Goal: Transaction & Acquisition: Purchase product/service

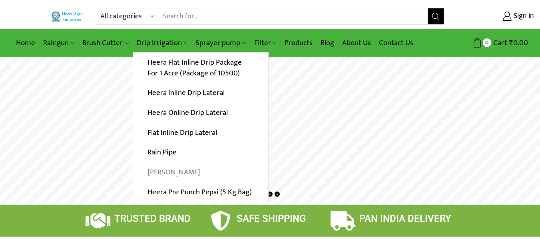
click at [169, 171] on link "[PERSON_NAME]" at bounding box center [200, 173] width 135 height 20
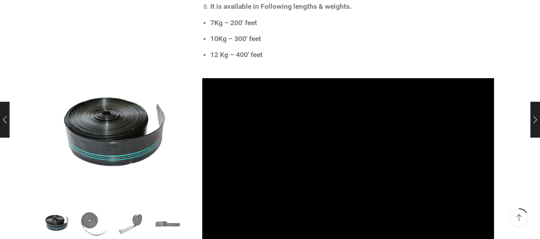
scroll to position [209, 0]
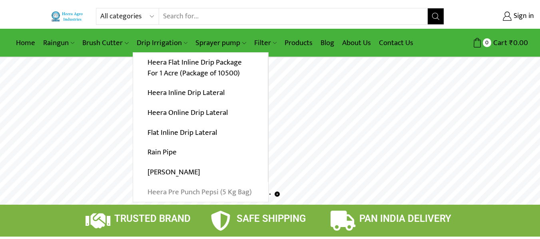
click at [175, 194] on link "Heera Pre Punch Pepsi (5 Kg Bag)" at bounding box center [200, 192] width 135 height 20
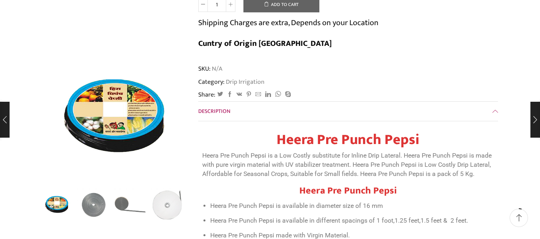
scroll to position [419, 0]
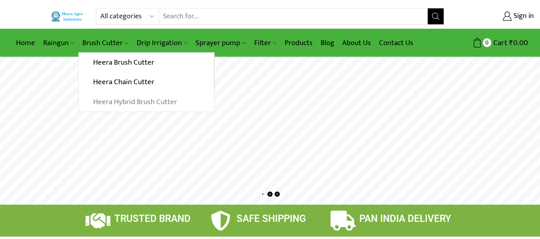
click at [110, 104] on link "Heera Hybrid Brush Cutter" at bounding box center [146, 102] width 135 height 20
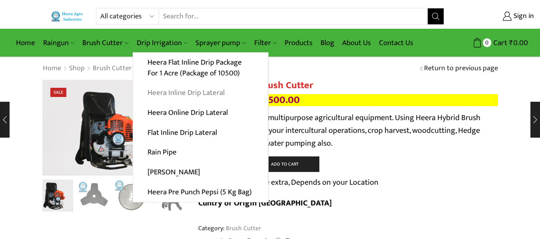
click at [179, 92] on link "Heera Inline Drip Lateral" at bounding box center [200, 93] width 135 height 20
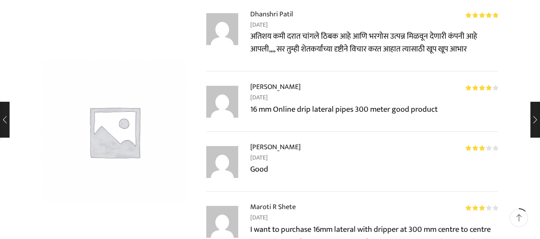
scroll to position [628, 0]
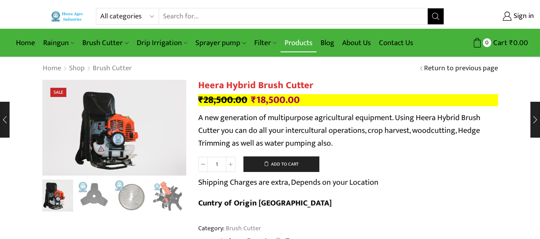
click at [292, 44] on link "Products" at bounding box center [298, 43] width 36 height 19
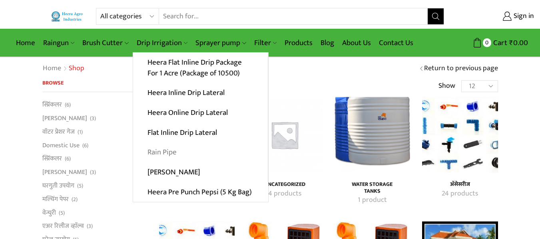
click at [150, 153] on link "Rain Pipe" at bounding box center [200, 153] width 135 height 20
click at [166, 172] on link "[PERSON_NAME]" at bounding box center [200, 173] width 135 height 20
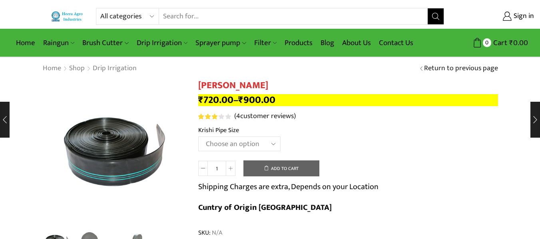
click at [266, 142] on select "Choose an option 10 Kg - 300'ft 8 Kg - 200'ft" at bounding box center [239, 144] width 82 height 15
click at [274, 143] on select "Choose an option 10 Kg - 300'ft 8 Kg - 200'ft" at bounding box center [239, 144] width 82 height 15
click at [265, 143] on select "Choose an option 10 Kg - 300'ft 8 Kg - 200'ft" at bounding box center [239, 144] width 82 height 15
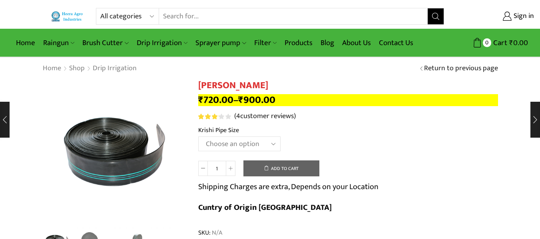
click at [265, 143] on select "Choose an option 10 Kg - 300'ft 8 Kg - 200'ft" at bounding box center [239, 144] width 82 height 15
click at [198, 137] on select "Choose an option 10 Kg - 300'ft 8 Kg - 200'ft" at bounding box center [239, 144] width 82 height 15
select select "10-kg-300ft"
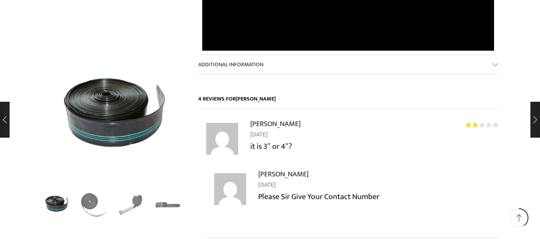
scroll to position [837, 0]
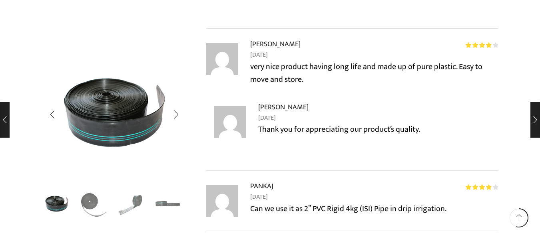
click at [156, 203] on img "4 / 4" at bounding box center [167, 203] width 33 height 33
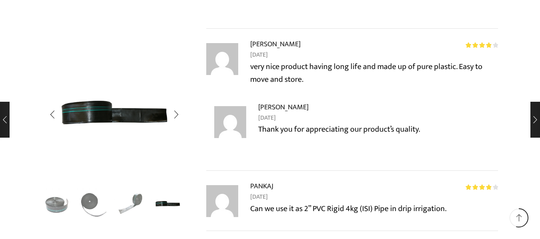
click at [135, 196] on img "3 / 4" at bounding box center [130, 203] width 33 height 33
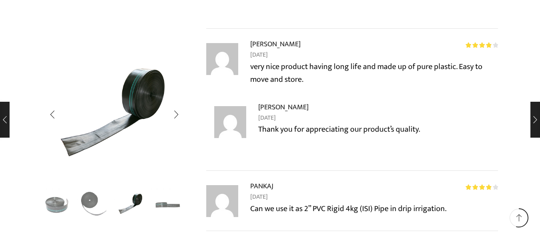
click at [93, 205] on img "2 / 4" at bounding box center [93, 203] width 33 height 33
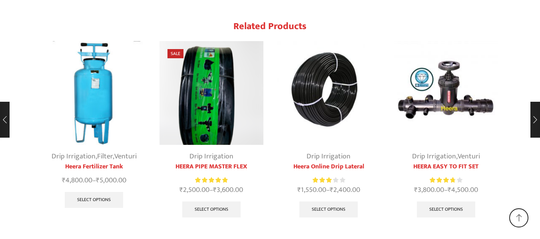
scroll to position [1540, 0]
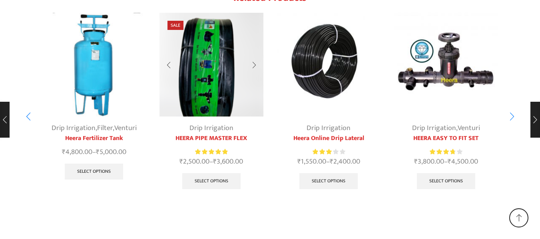
click at [201, 56] on img "2 / 10" at bounding box center [211, 65] width 104 height 104
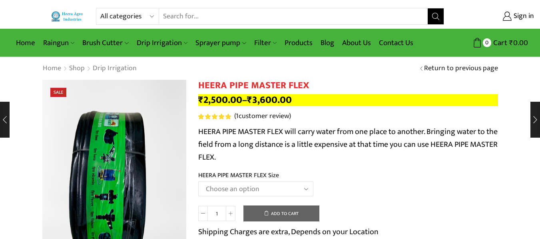
click at [308, 194] on select "Choose an option HEERA PIPE MASTER FLEX 3″ HEERA PIPE MASTER FLEX 4″" at bounding box center [255, 189] width 115 height 15
click at [198, 182] on select "Choose an option HEERA PIPE MASTER FLEX 3″ HEERA PIPE MASTER FLEX 4″" at bounding box center [255, 189] width 115 height 15
select select "HEERA PIPE MASTER FLEX 3″"
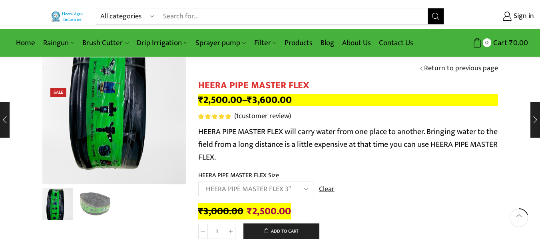
scroll to position [209, 0]
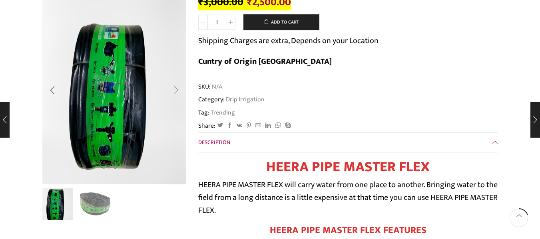
click at [180, 96] on div "Next slide" at bounding box center [176, 91] width 20 height 20
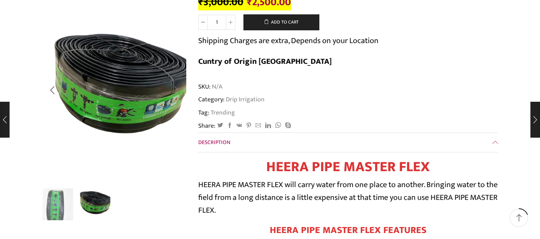
click at [180, 96] on div "Next slide" at bounding box center [176, 91] width 20 height 20
click at [176, 92] on div "Next slide" at bounding box center [176, 91] width 20 height 20
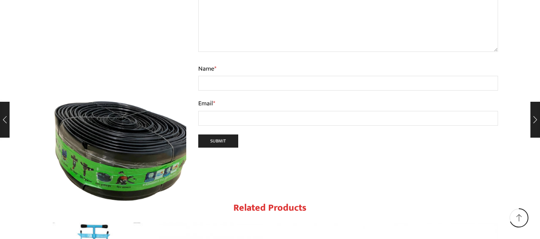
scroll to position [658, 0]
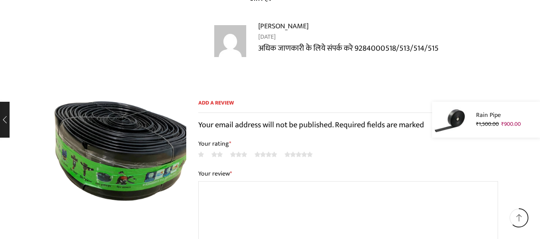
click at [530, 118] on div "Rain Pipe ₹ 1,500.00 Original price was: ₹1,500.00. ₹ 900.00 Current price is: …" at bounding box center [480, 120] width 117 height 36
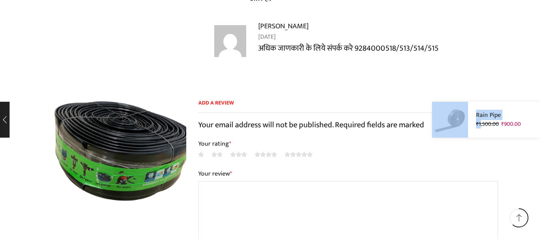
click at [536, 123] on div "Rain Pipe ₹ 1,500.00 Original price was: ₹1,500.00. ₹ 900.00 Current price is: …" at bounding box center [480, 120] width 117 height 36
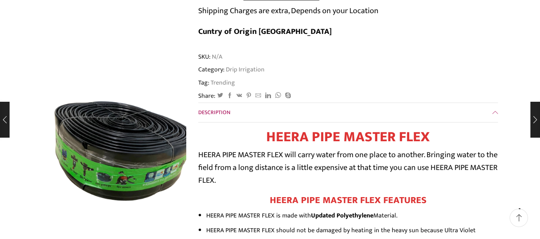
scroll to position [30, 0]
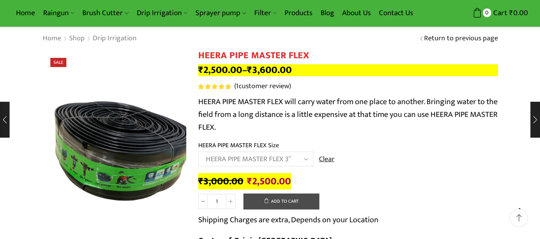
click at [287, 205] on button "Add to cart" at bounding box center [281, 202] width 76 height 16
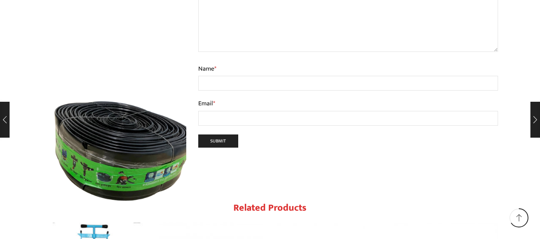
scroll to position [658, 0]
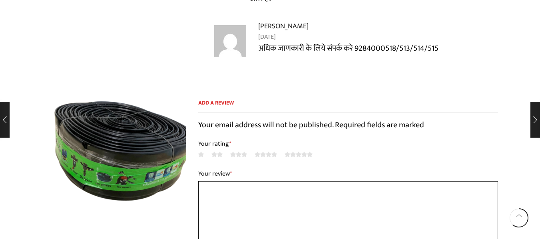
click at [229, 181] on textarea "Your review *" at bounding box center [348, 221] width 300 height 80
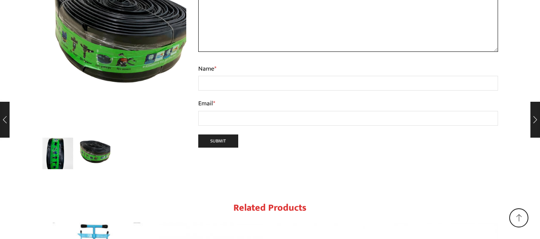
scroll to position [1077, 0]
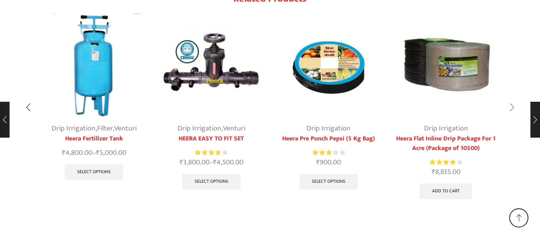
click at [509, 97] on div "Next slide" at bounding box center [512, 107] width 20 height 20
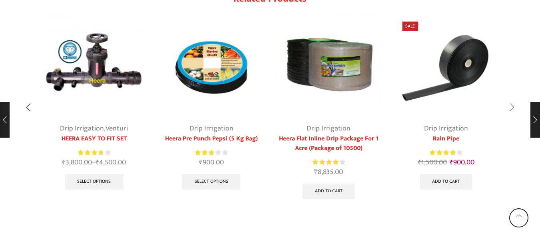
click at [509, 97] on div "Next slide" at bounding box center [512, 107] width 20 height 20
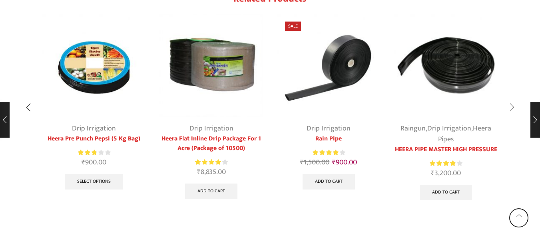
click at [509, 97] on div "Next slide" at bounding box center [512, 107] width 20 height 20
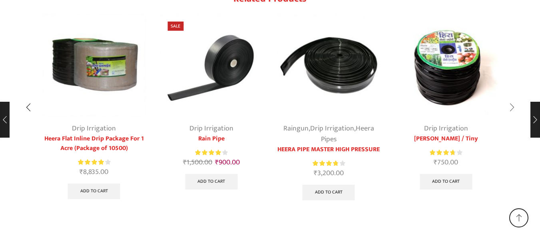
click at [509, 97] on div "Next slide" at bounding box center [512, 107] width 20 height 20
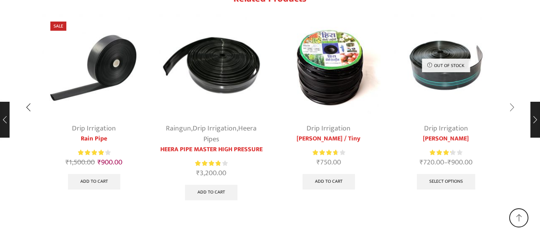
click at [509, 97] on div "Next slide" at bounding box center [512, 107] width 20 height 20
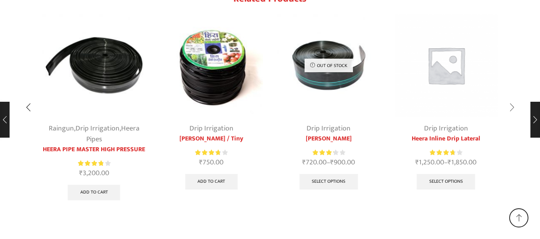
click at [509, 97] on div "Next slide" at bounding box center [512, 107] width 20 height 20
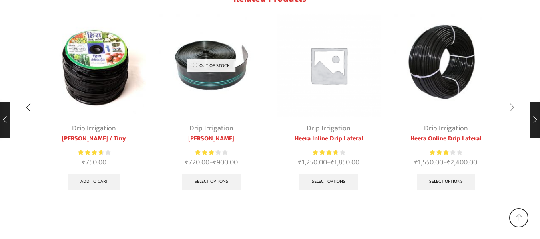
click at [509, 97] on div "Next slide" at bounding box center [512, 107] width 20 height 20
click at [514, 97] on div "Next slide" at bounding box center [512, 107] width 20 height 20
click at [511, 97] on div "Next slide" at bounding box center [512, 107] width 20 height 20
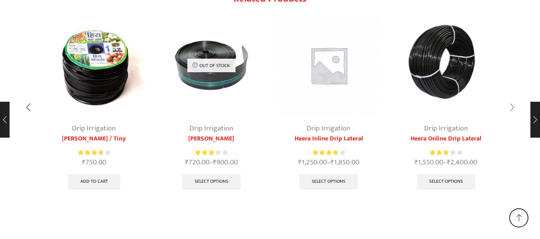
click at [511, 97] on div "Next slide" at bounding box center [512, 107] width 20 height 20
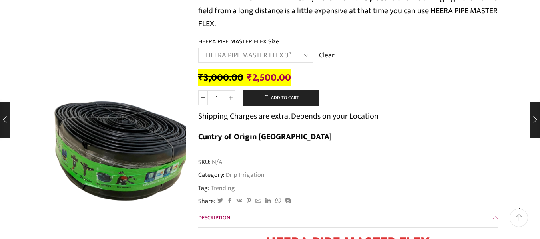
scroll to position [30, 0]
